Goal: Use online tool/utility: Use online tool/utility

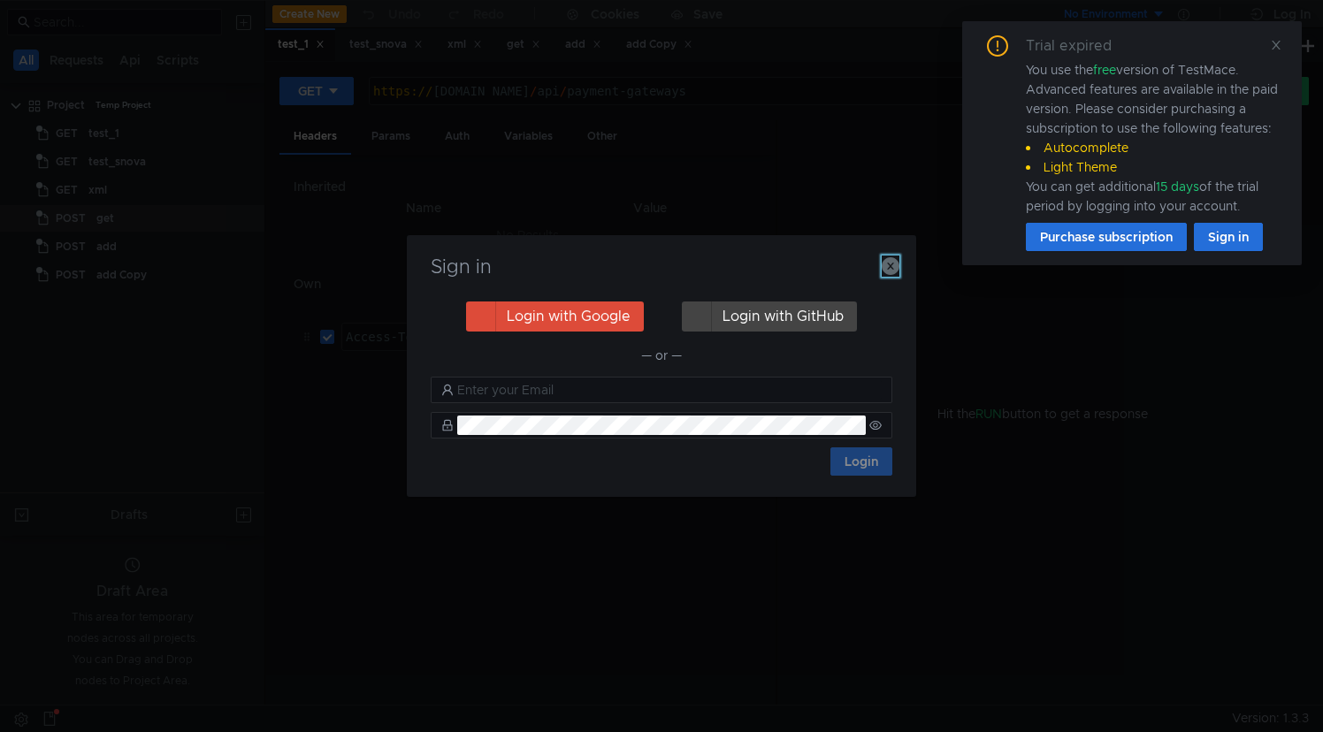
click at [892, 267] on icon "button" at bounding box center [891, 266] width 18 height 18
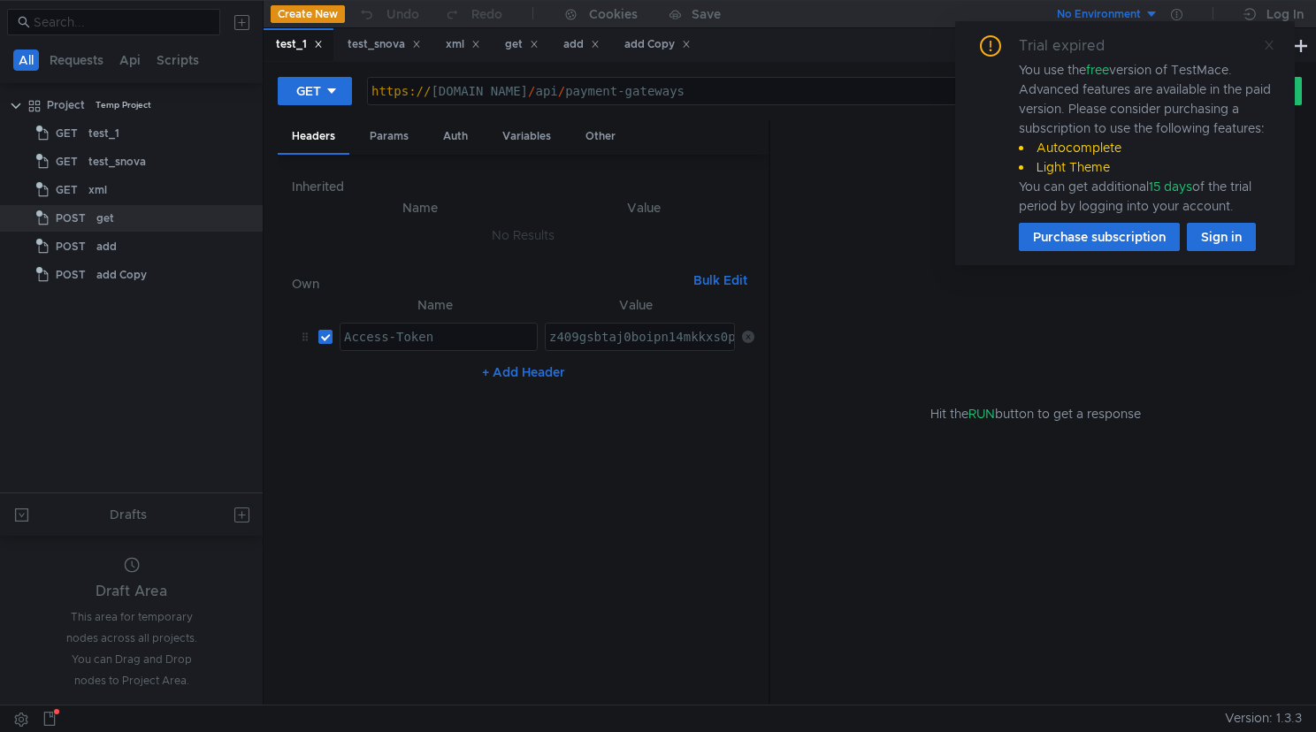
click at [1272, 46] on icon at bounding box center [1269, 45] width 12 height 12
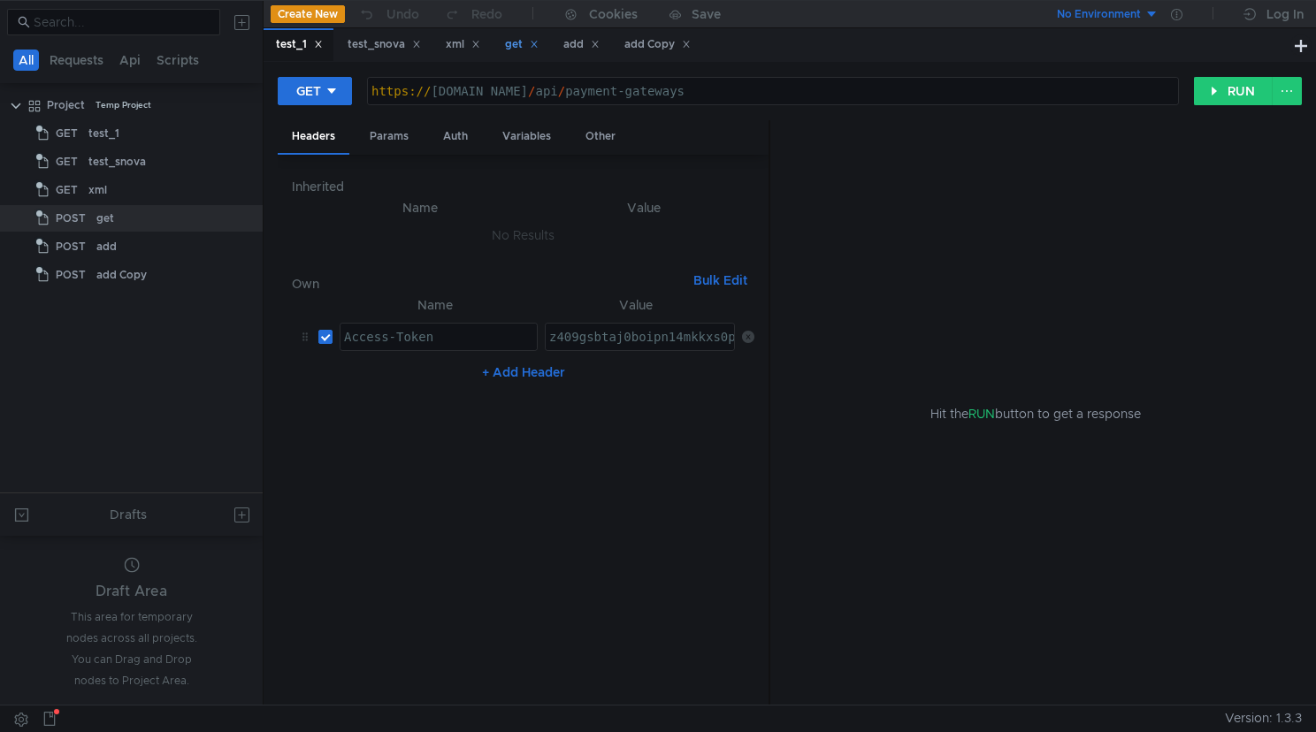
click at [519, 47] on div "get" at bounding box center [522, 44] width 34 height 19
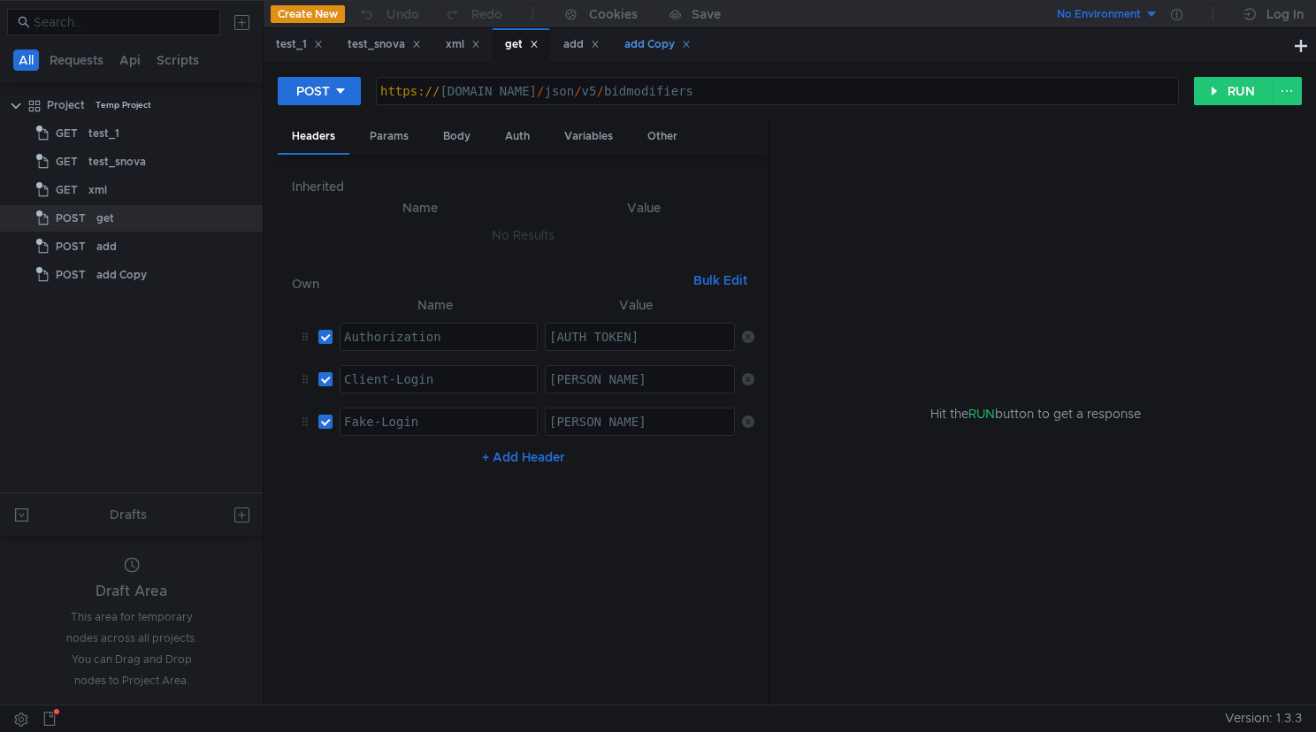
click at [659, 38] on div "add Copy" at bounding box center [657, 44] width 66 height 19
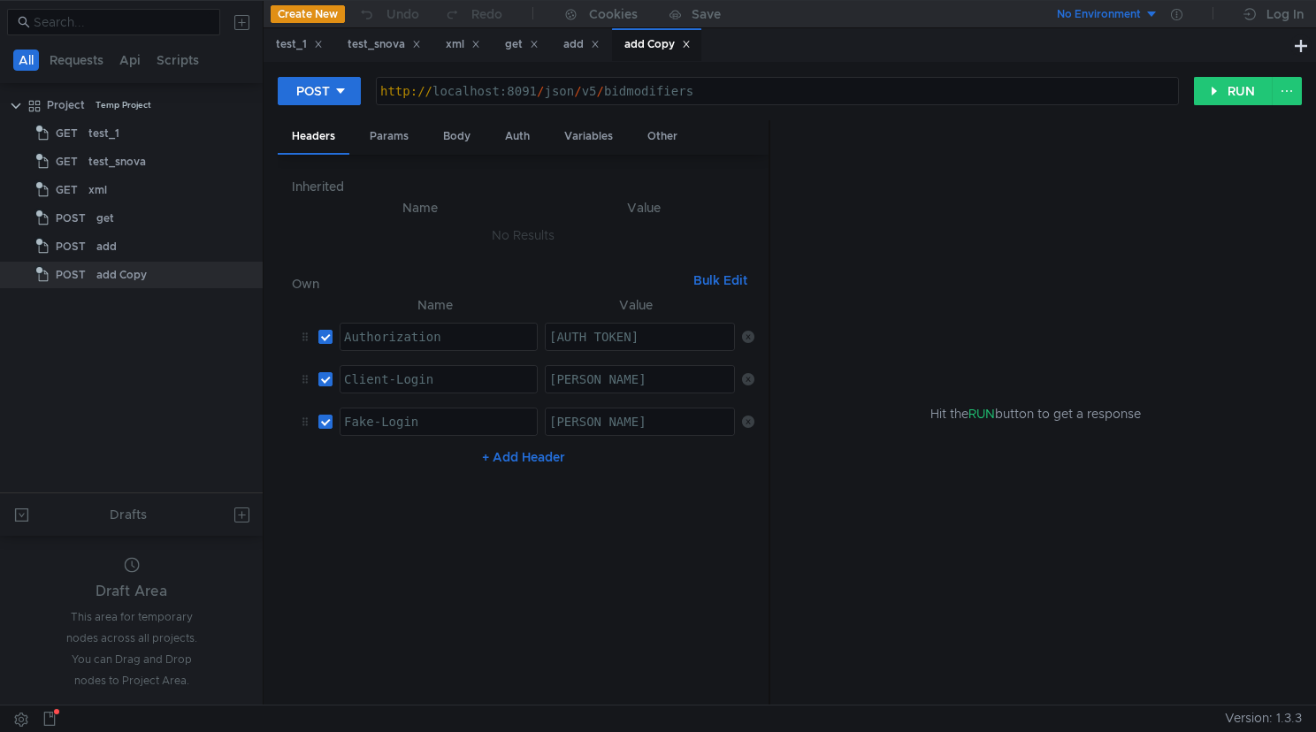
click at [599, 88] on div "http:// localhost:8091 / json / v5 / bidmodifiers" at bounding box center [777, 105] width 801 height 42
type textarea "[URL]"
click at [528, 43] on div "get" at bounding box center [522, 44] width 34 height 19
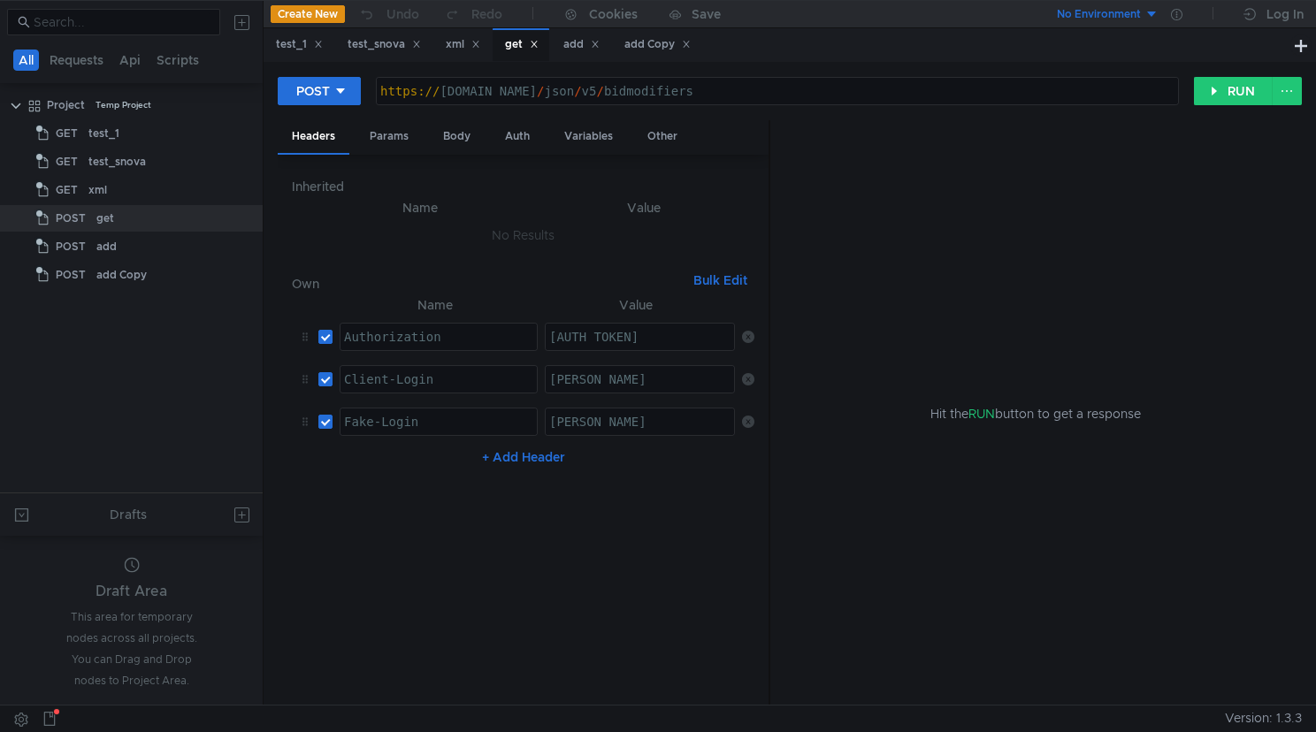
click at [520, 88] on div "https:// [DOMAIN_NAME] / json / v5 / bidmodifiers" at bounding box center [777, 105] width 801 height 42
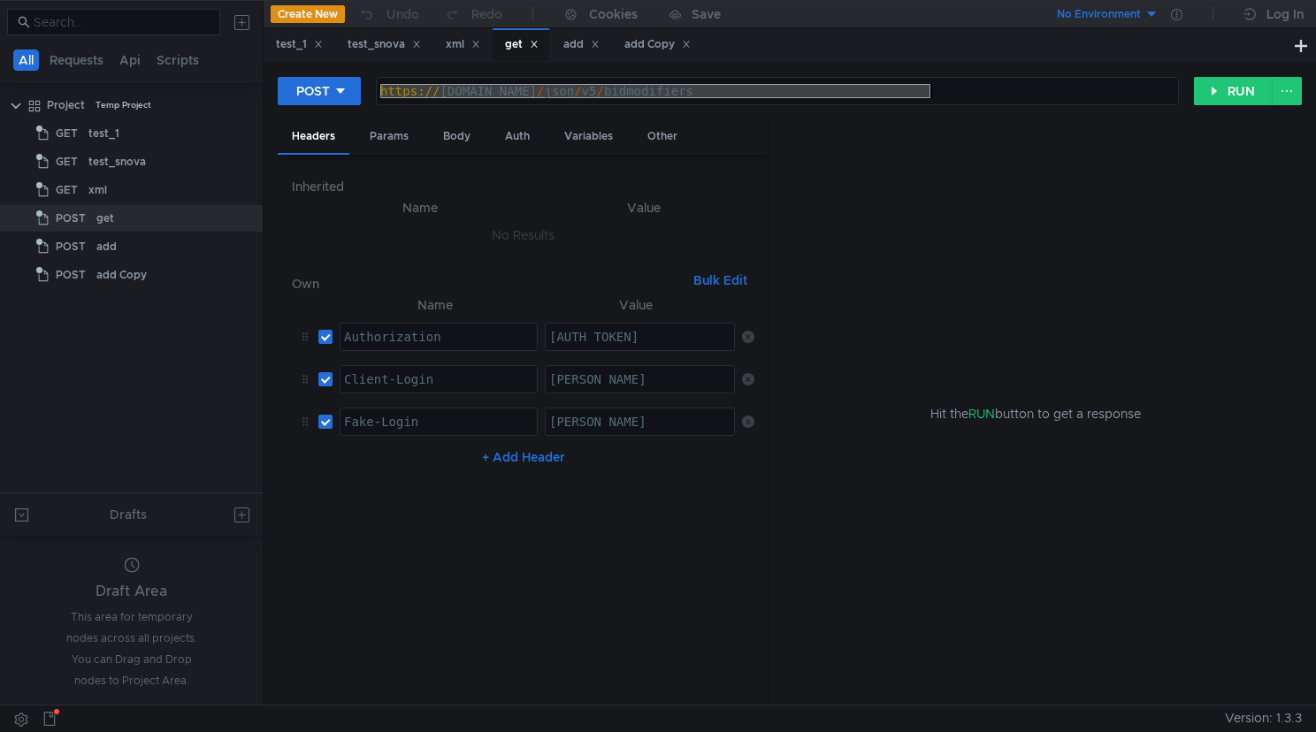
paste textarea "://localhost:8091"
type textarea "[URL]"
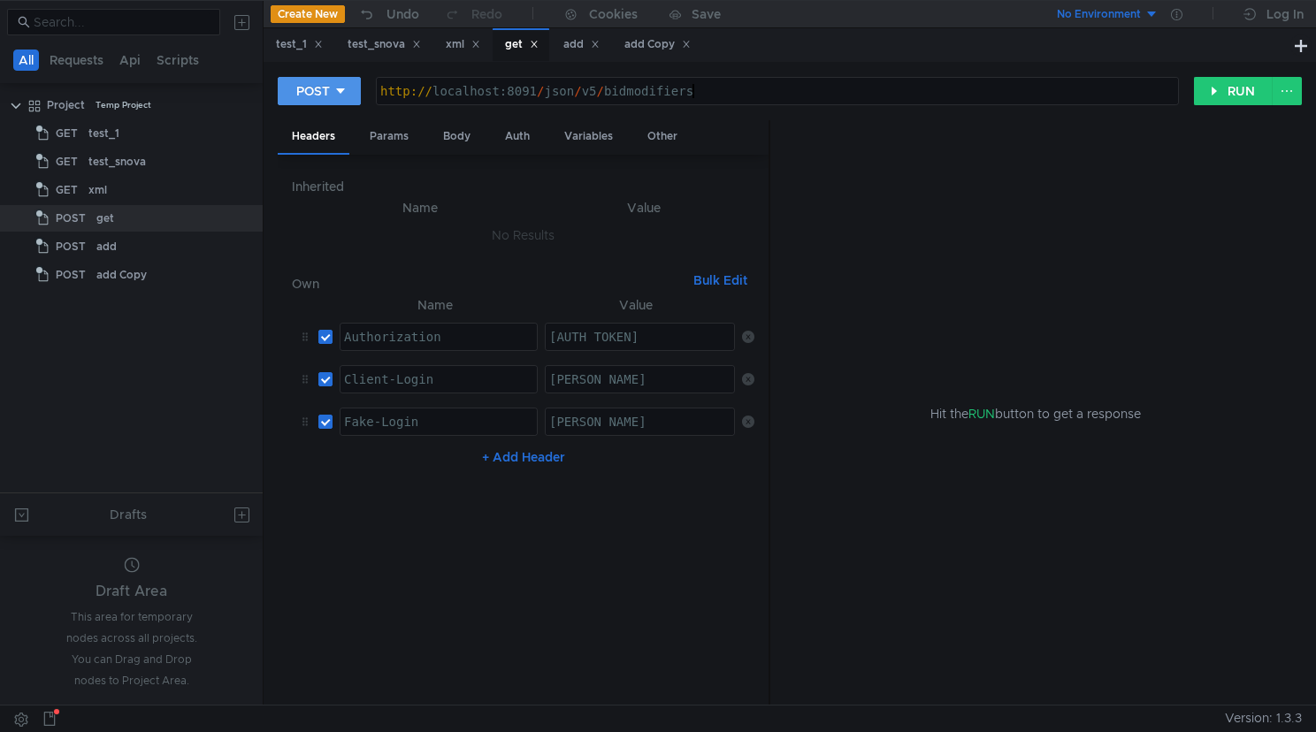
click at [322, 88] on div "POST" at bounding box center [313, 90] width 34 height 19
click at [1165, 54] on div at bounding box center [658, 366] width 1316 height 732
click at [1217, 97] on button "RUN" at bounding box center [1233, 91] width 79 height 28
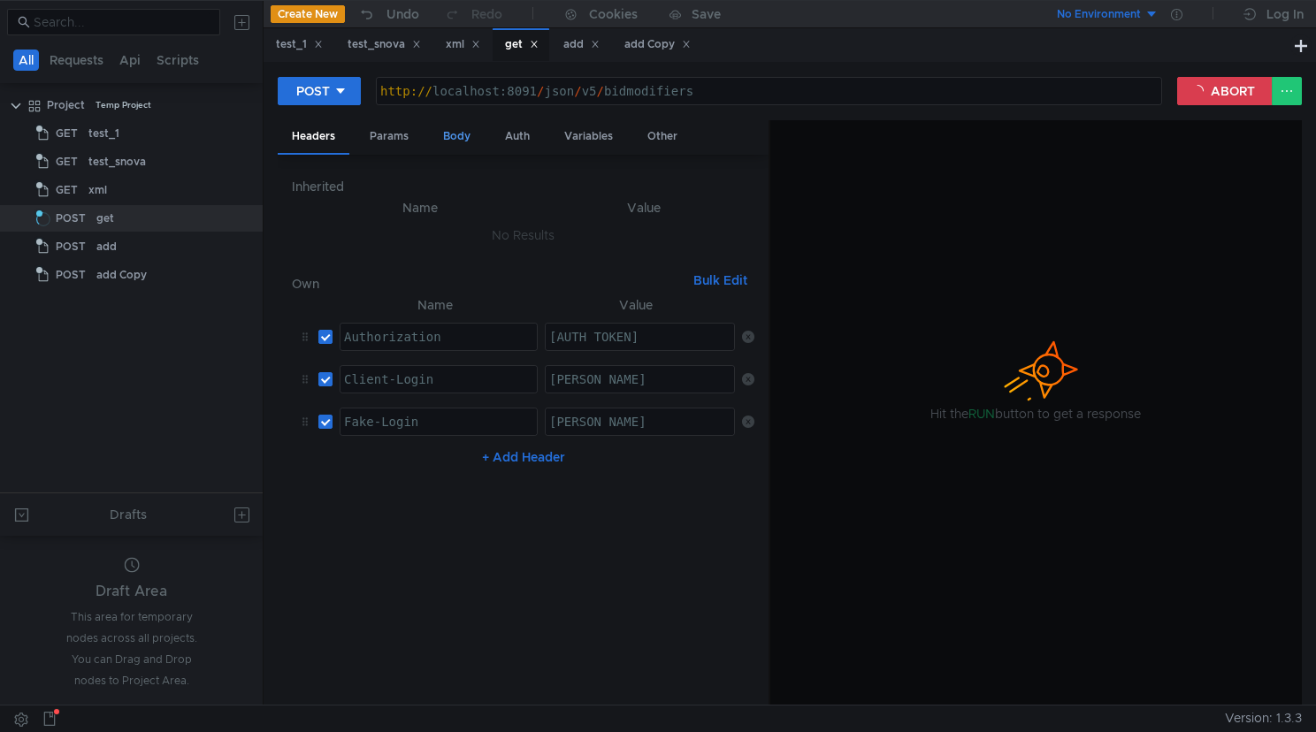
click at [445, 133] on div "Body" at bounding box center [457, 136] width 56 height 33
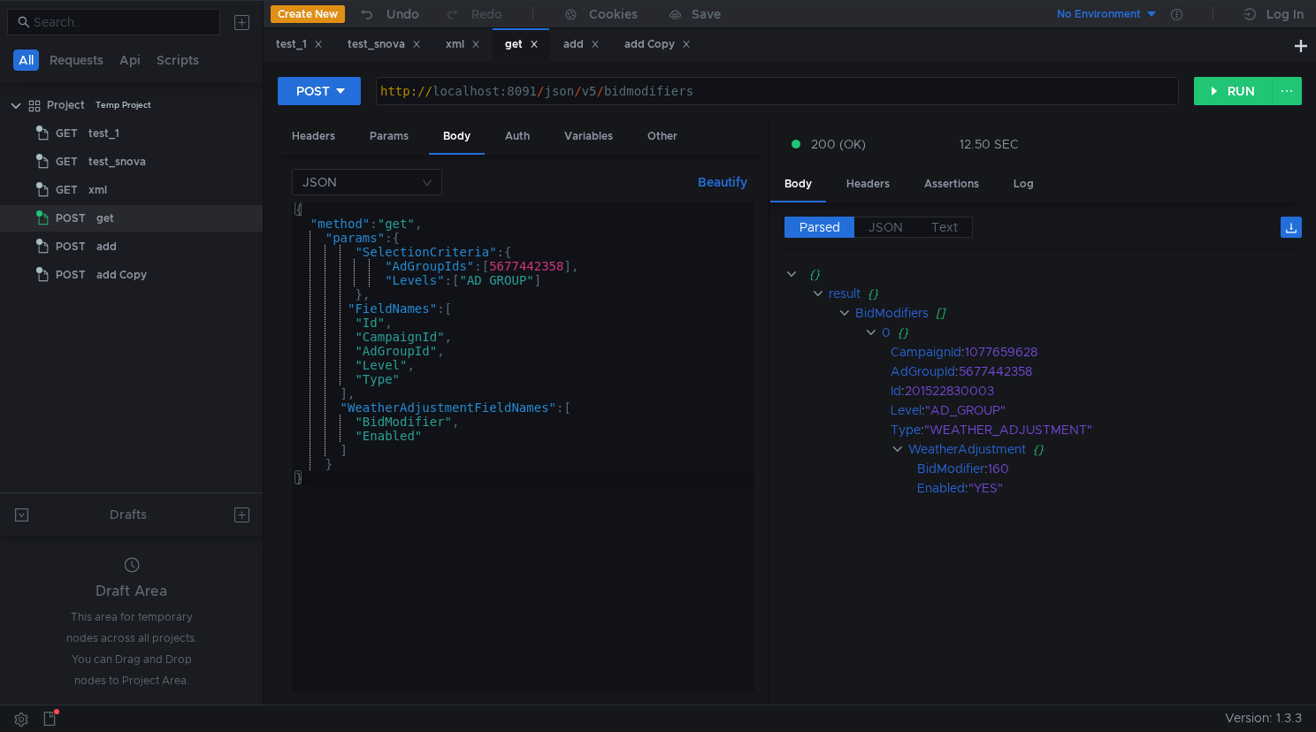
click at [488, 424] on div "{ "method" : "get" , "params" : { "SelectionCriteria" : { "AdGroupIds" : [ 5677…" at bounding box center [523, 460] width 462 height 517
type textarea ""BidModifier","
click at [474, 427] on div "{ "method" : "get" , "params" : { "SelectionCriteria" : { "AdGroupIds" : [ 5677…" at bounding box center [523, 460] width 462 height 517
click at [479, 426] on div "{ "method" : "get" , "params" : { "SelectionCriteria" : { "AdGroupIds" : [ 5677…" at bounding box center [523, 460] width 462 height 517
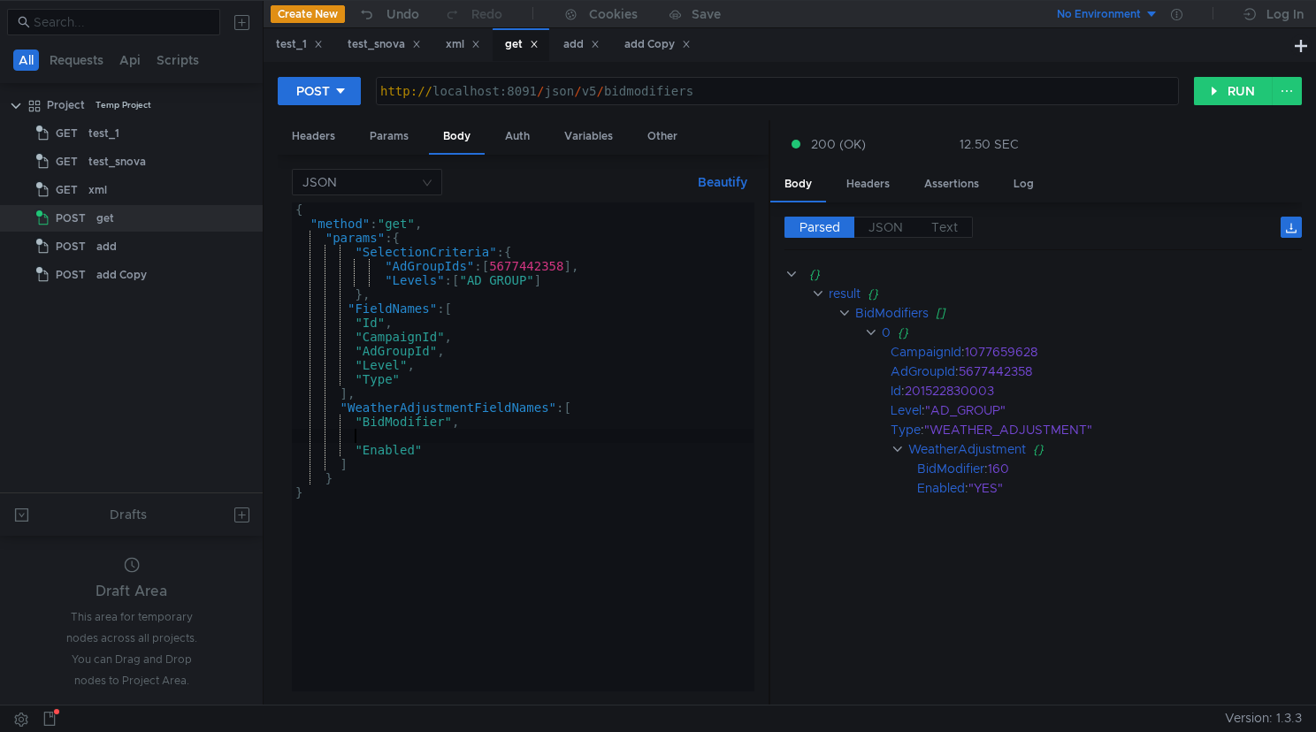
click at [562, 458] on div "{ "method" : "get" , "params" : { "SelectionCriteria" : { "AdGroupIds" : [ 5677…" at bounding box center [523, 460] width 462 height 517
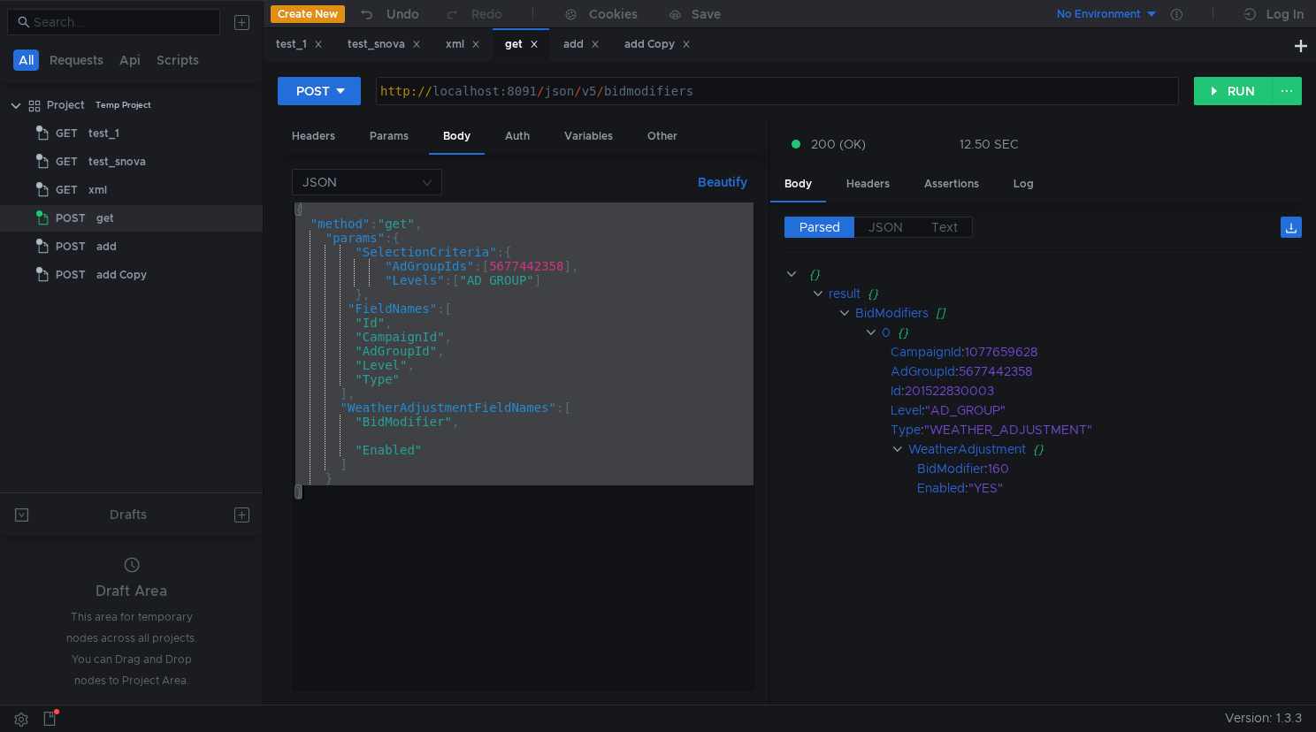
click at [528, 402] on div "{ "method" : "get" , "params" : { "SelectionCriteria" : { "AdGroupIds" : [ 5677…" at bounding box center [523, 460] width 462 height 517
paste textarea
type textarea "}"
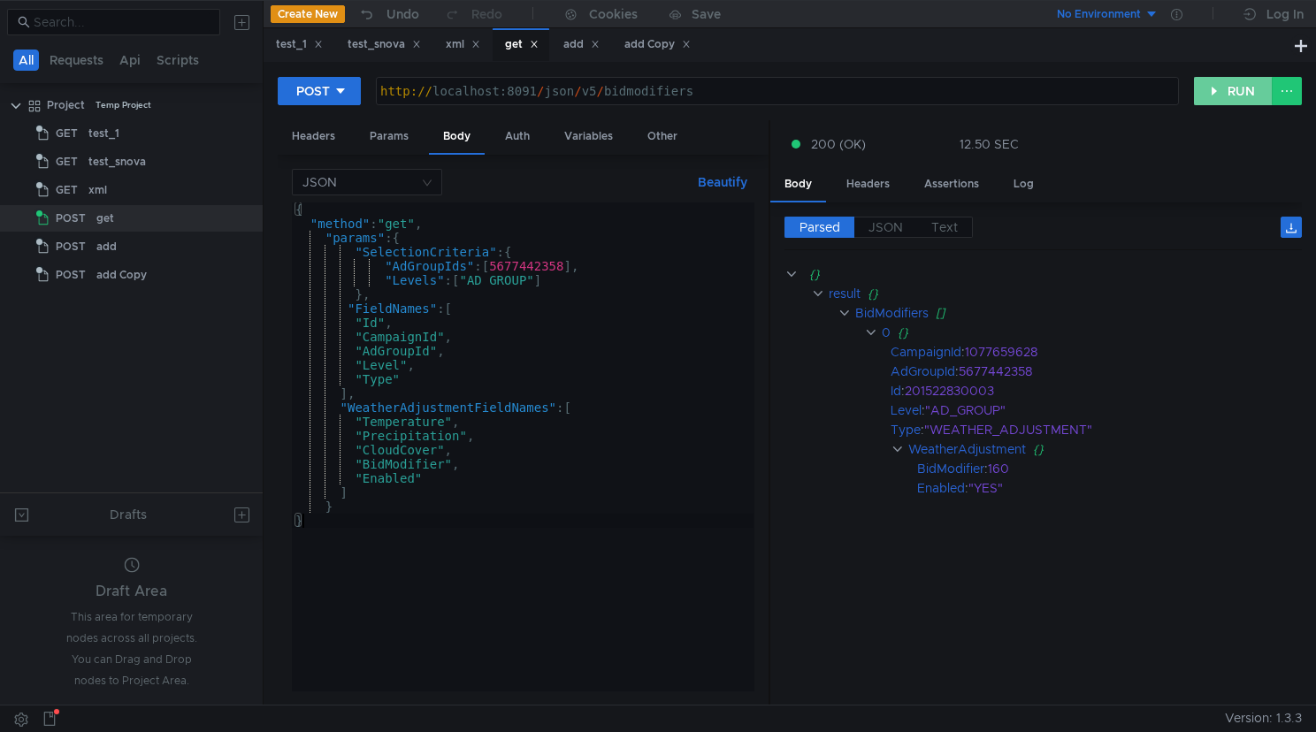
click at [1216, 94] on button "RUN" at bounding box center [1233, 91] width 79 height 28
